Goal: Book appointment/travel/reservation

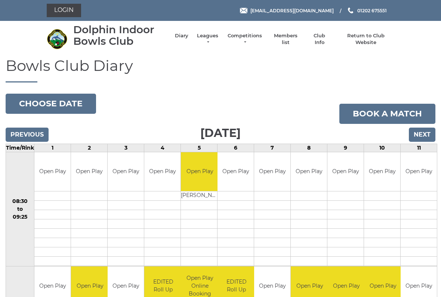
click at [421, 130] on input "Next" at bounding box center [422, 135] width 27 height 14
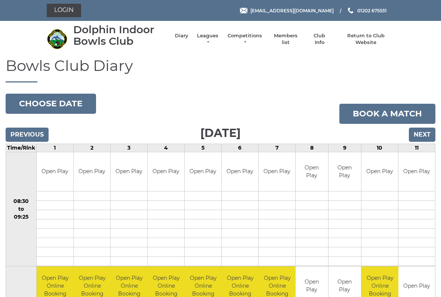
click at [423, 132] on input "Next" at bounding box center [422, 135] width 27 height 14
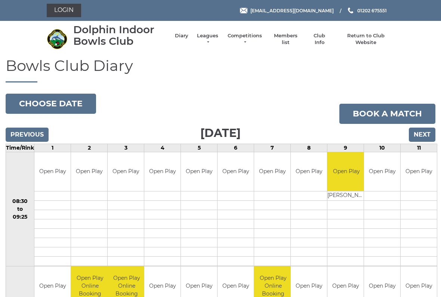
click at [424, 130] on input "Next" at bounding box center [422, 135] width 27 height 14
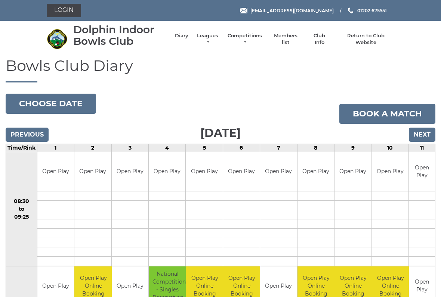
click at [418, 132] on input "Next" at bounding box center [422, 135] width 27 height 14
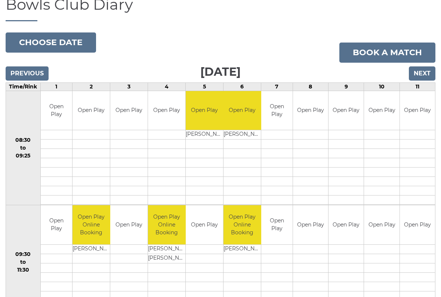
scroll to position [61, 0]
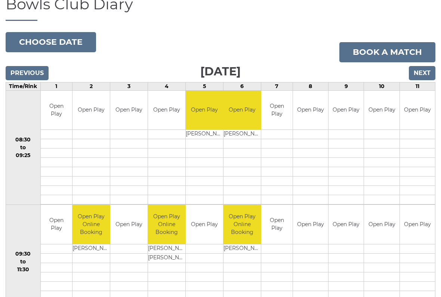
click at [429, 68] on input "Next" at bounding box center [422, 74] width 27 height 14
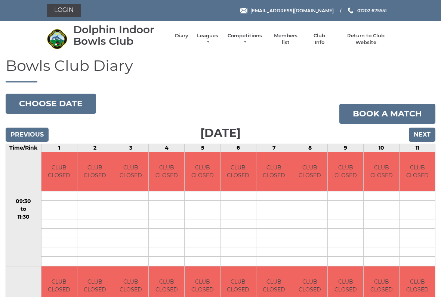
click at [424, 130] on input "Next" at bounding box center [422, 135] width 27 height 14
click at [418, 129] on input "Next" at bounding box center [422, 135] width 27 height 14
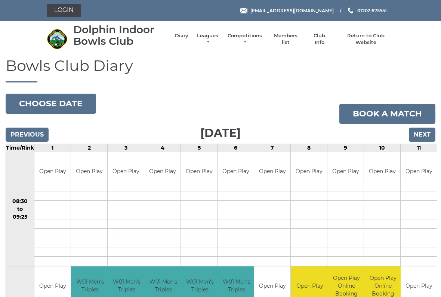
click at [416, 132] on input "Next" at bounding box center [422, 135] width 27 height 14
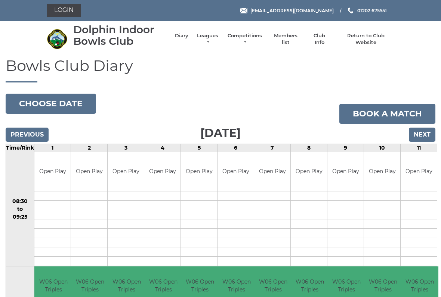
click at [428, 134] on input "Next" at bounding box center [422, 135] width 27 height 14
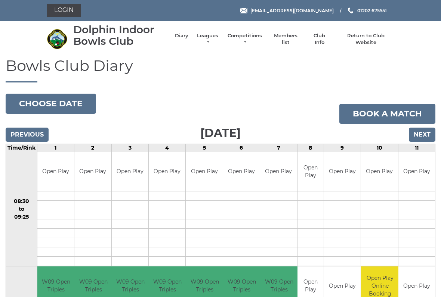
click at [424, 136] on input "Next" at bounding box center [422, 135] width 27 height 14
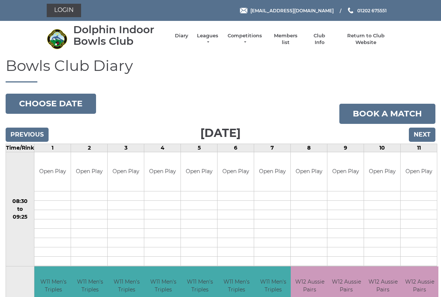
click at [427, 131] on input "Next" at bounding box center [422, 135] width 27 height 14
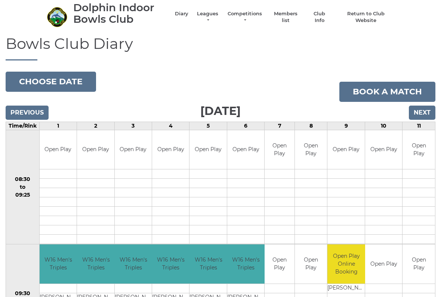
scroll to position [18, 0]
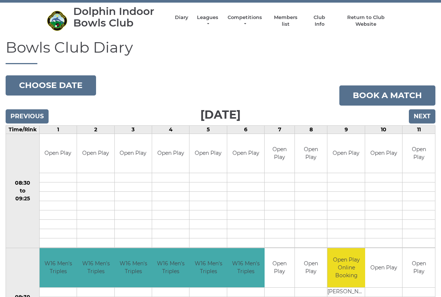
click at [423, 118] on input "Next" at bounding box center [422, 116] width 27 height 14
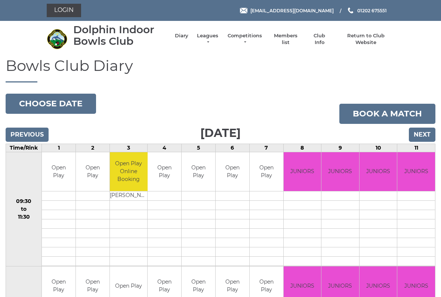
click at [418, 115] on link "Book a match" at bounding box center [387, 114] width 96 height 20
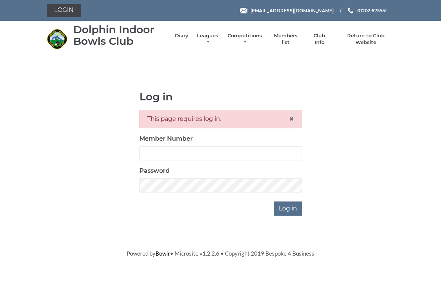
click at [321, 36] on link "Club Info" at bounding box center [320, 39] width 22 height 13
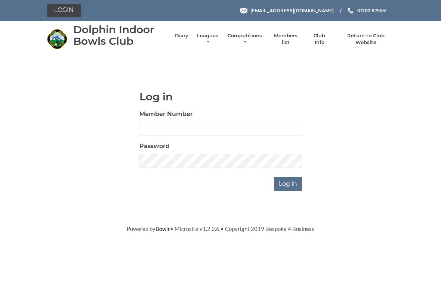
click at [387, 31] on div "Dolphin Indoor Bowls Club Diary Leagues Club leagues - Winter 2025/2026 Club le…" at bounding box center [220, 39] width 359 height 31
click at [362, 41] on link "Return to Club Website" at bounding box center [366, 39] width 56 height 13
click at [187, 34] on li "Diary" at bounding box center [177, 39] width 21 height 21
click at [185, 37] on link "Diary" at bounding box center [181, 36] width 13 height 7
